Goal: Transaction & Acquisition: Book appointment/travel/reservation

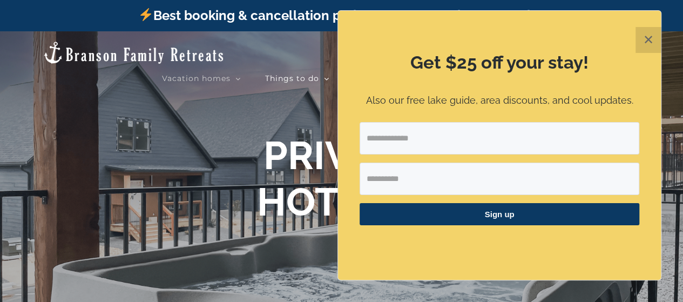
click at [643, 37] on button "✕" at bounding box center [649, 40] width 26 height 26
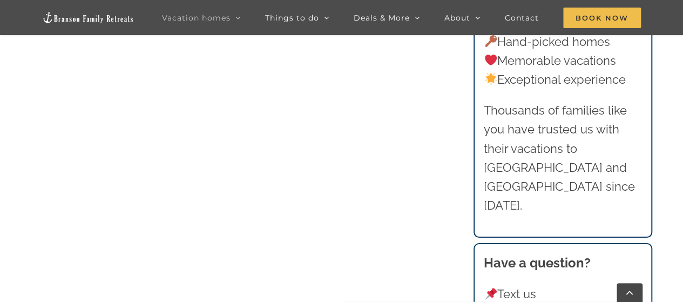
scroll to position [1003, 0]
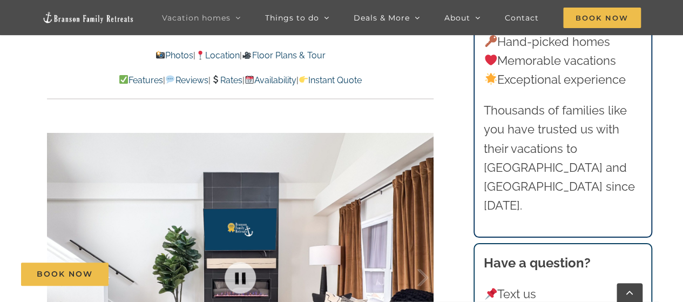
scroll to position [746, 0]
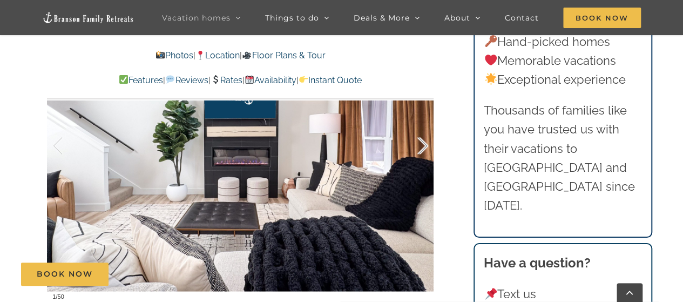
click at [425, 145] on div at bounding box center [411, 145] width 33 height 67
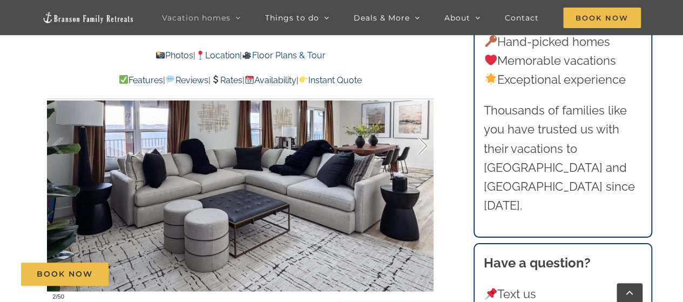
click at [425, 145] on div at bounding box center [411, 145] width 33 height 67
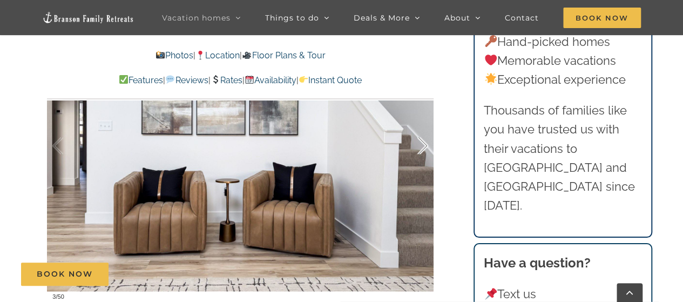
click at [425, 145] on div at bounding box center [411, 145] width 33 height 67
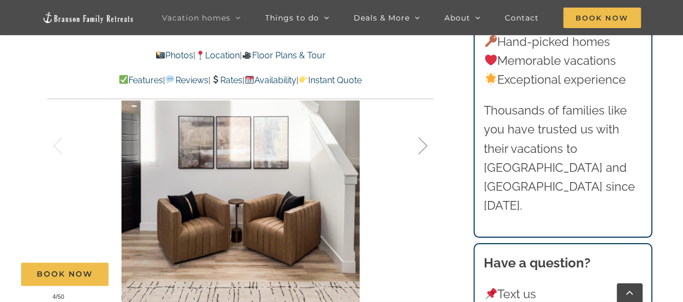
click at [425, 145] on div at bounding box center [411, 145] width 33 height 67
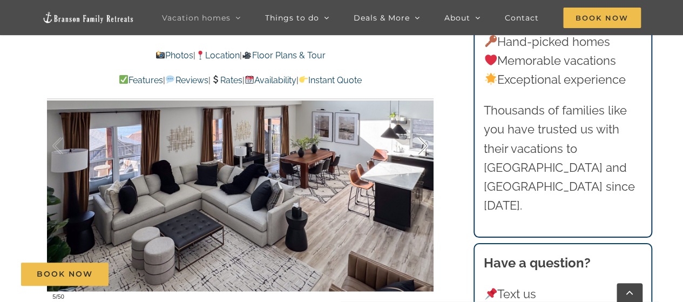
click at [425, 145] on div at bounding box center [411, 145] width 33 height 67
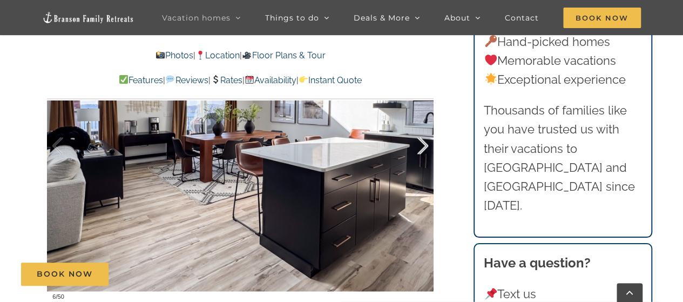
click at [425, 145] on div at bounding box center [411, 145] width 33 height 67
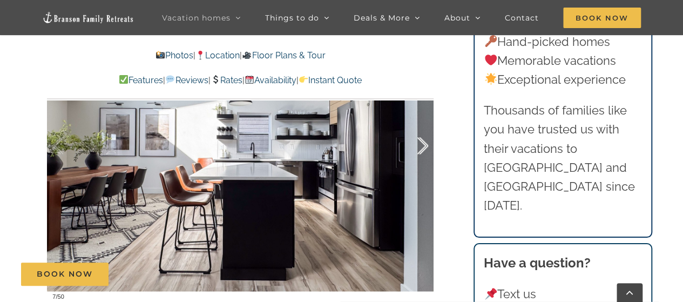
click at [425, 145] on div at bounding box center [411, 145] width 33 height 67
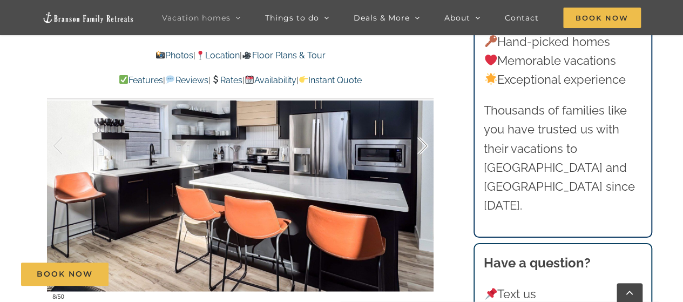
click at [425, 145] on div at bounding box center [411, 145] width 33 height 67
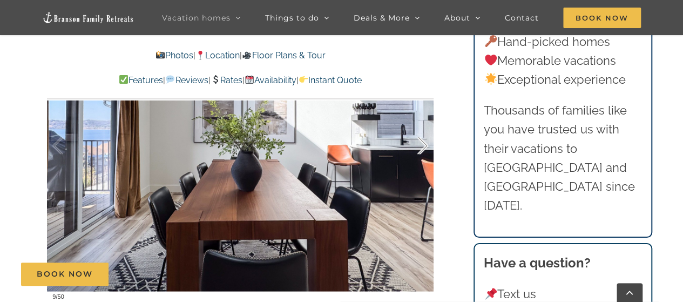
click at [425, 145] on div at bounding box center [411, 145] width 33 height 67
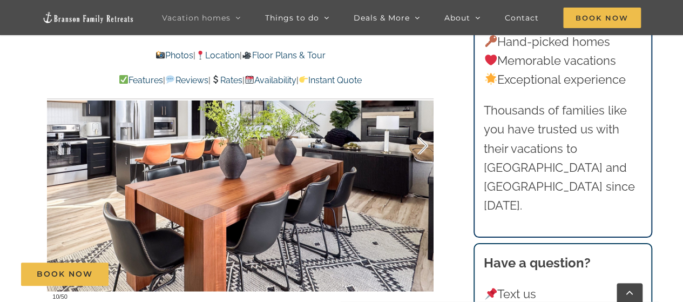
click at [425, 145] on div at bounding box center [411, 145] width 33 height 67
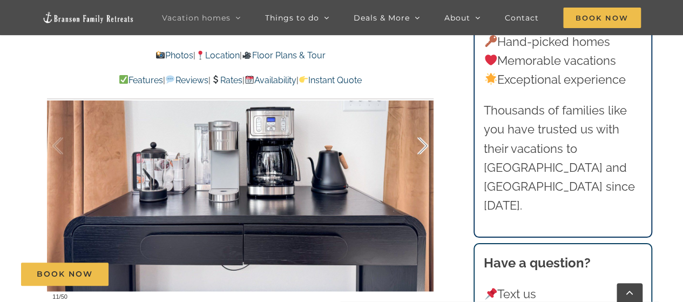
click at [425, 145] on div at bounding box center [411, 145] width 33 height 67
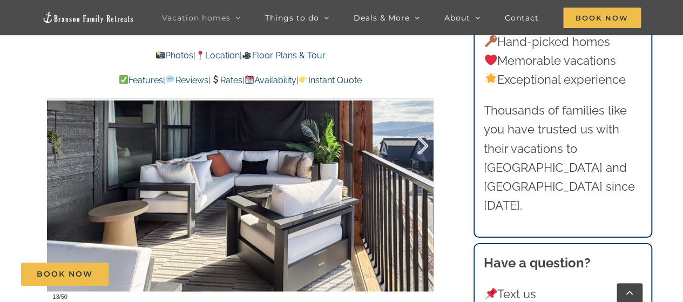
click at [425, 145] on div at bounding box center [411, 145] width 33 height 67
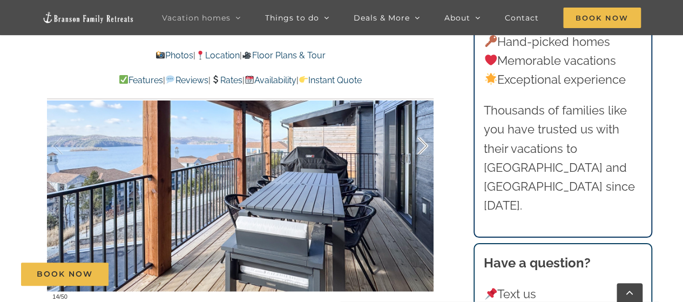
click at [425, 145] on div at bounding box center [411, 145] width 33 height 67
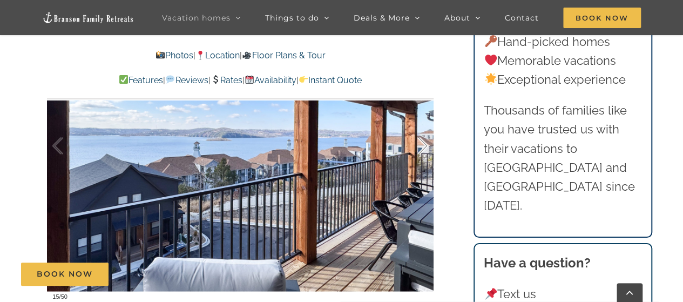
click at [425, 145] on div at bounding box center [411, 145] width 33 height 67
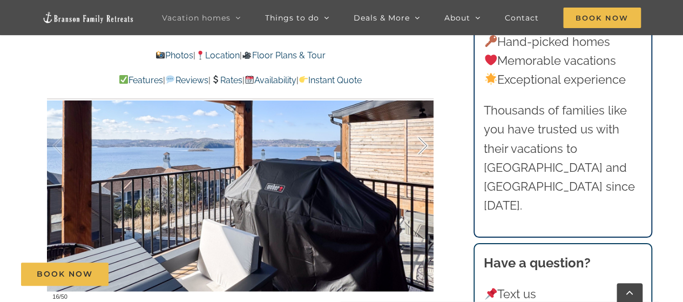
click at [425, 145] on div at bounding box center [411, 145] width 33 height 67
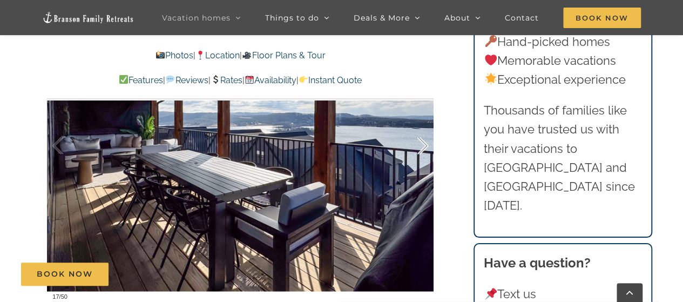
click at [425, 145] on div at bounding box center [411, 145] width 33 height 67
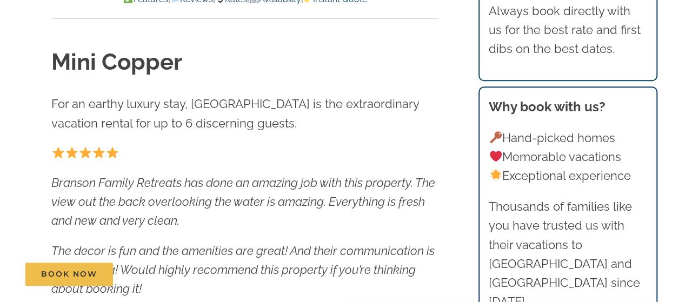
scroll to position [0, 0]
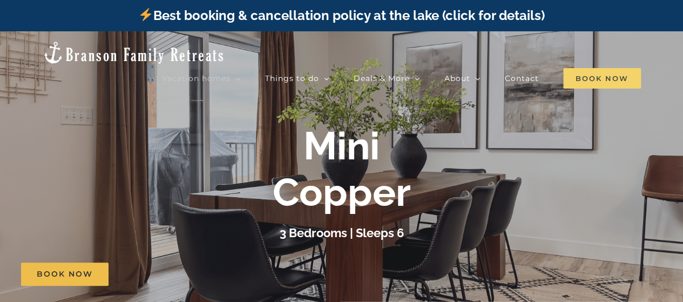
click at [601, 68] on span "Book Now" at bounding box center [602, 78] width 78 height 21
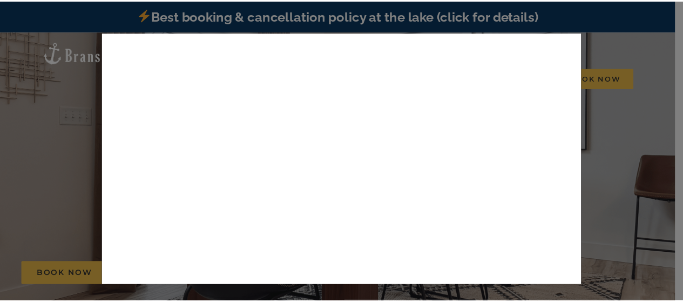
scroll to position [338, 0]
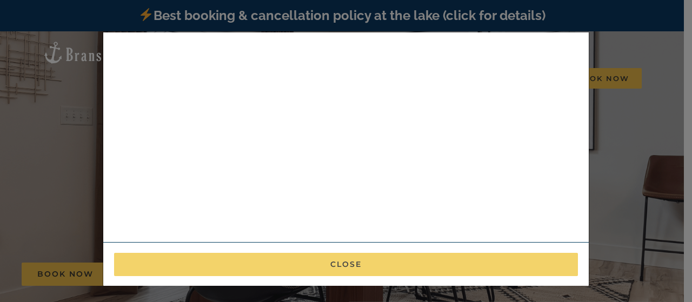
click at [307, 263] on button "Close" at bounding box center [346, 264] width 464 height 23
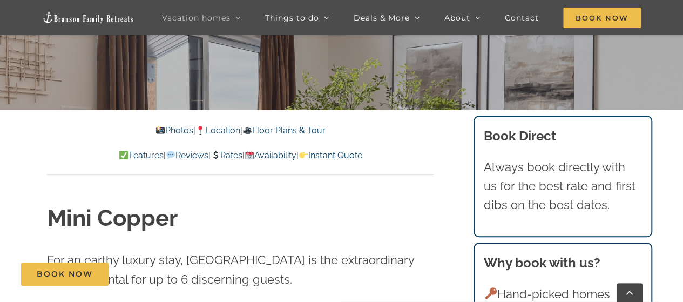
scroll to position [227, 0]
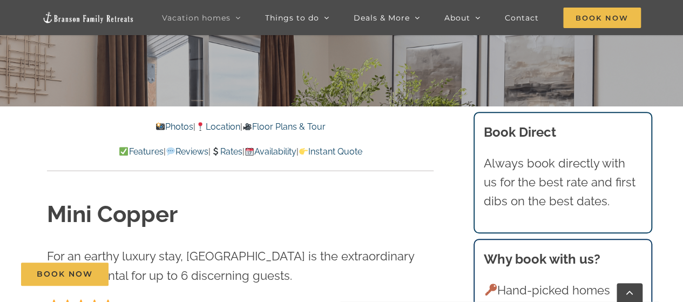
click at [233, 153] on link "Rates" at bounding box center [227, 151] width 32 height 10
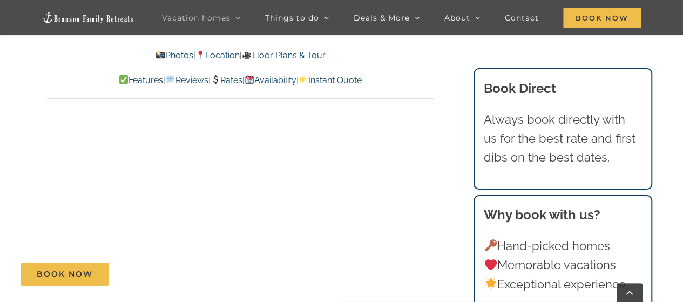
scroll to position [5158, 0]
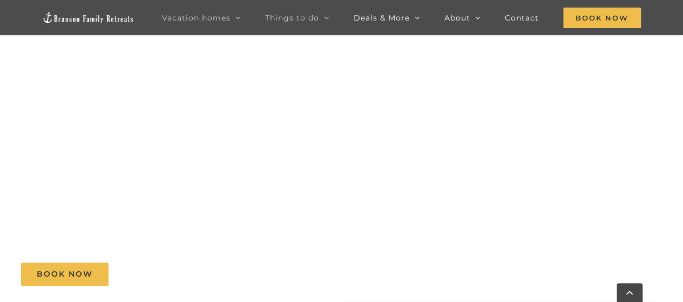
scroll to position [227, 0]
